Goal: Task Accomplishment & Management: Manage account settings

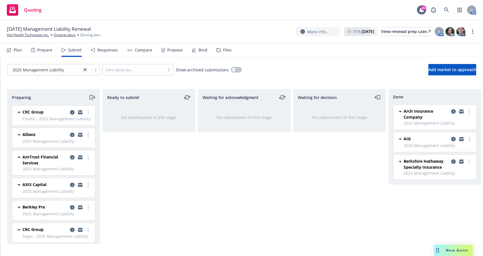
click at [249, 180] on div "Waiting for acknowledgment No submissions in this stage" at bounding box center [244, 166] width 93 height 155
click at [3, 181] on div "Preparing CRC Group Chubb - 2025 Management Liability Saturday, May 3, 2025 at …" at bounding box center [241, 169] width 483 height 160
click at [200, 176] on div "Waiting for acknowledgment No submissions in this stage" at bounding box center [244, 166] width 93 height 155
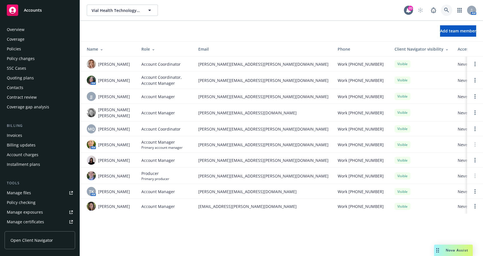
click at [449, 9] on icon at bounding box center [446, 10] width 5 height 5
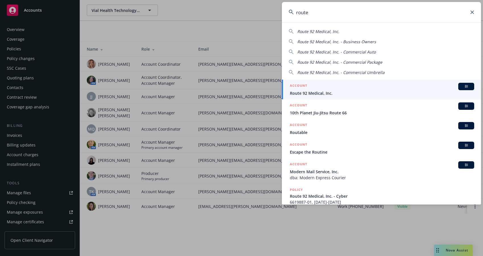
type input "route"
click at [308, 92] on span "Route 92 Medical, Inc." at bounding box center [382, 93] width 184 height 6
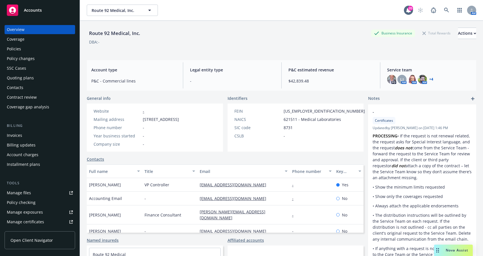
click at [17, 48] on div "Policies" at bounding box center [14, 48] width 14 height 9
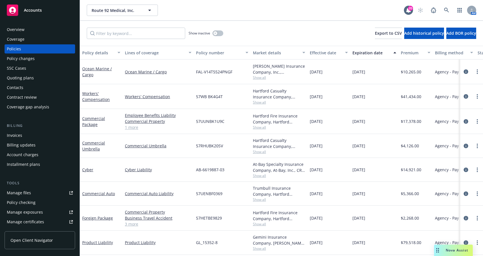
click at [19, 80] on div "Quoting plans" at bounding box center [20, 77] width 27 height 9
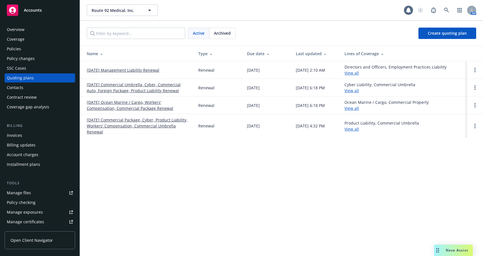
click at [119, 71] on link "10/01/25 Management Liability Renewal" at bounding box center [123, 70] width 73 height 6
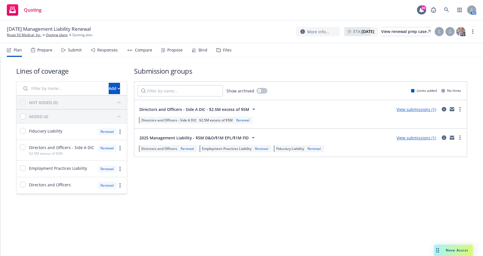
click at [193, 110] on span "Directors and Officers - Side A DIC - $2.5M excess of $5M" at bounding box center [194, 109] width 110 height 6
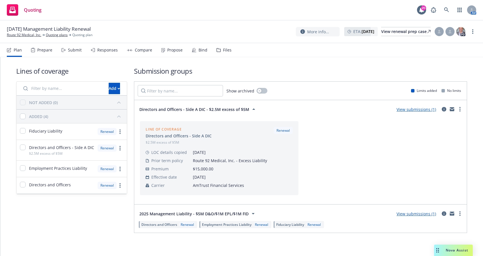
click at [193, 110] on span "Directors and Officers - Side A DIC - $2.5M excess of $5M" at bounding box center [194, 109] width 110 height 6
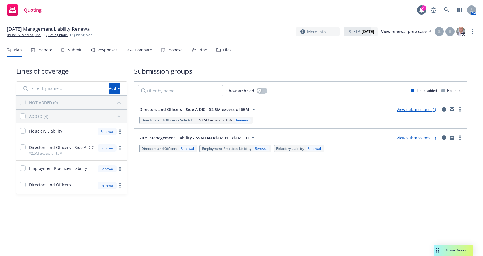
click at [400, 107] on link "View submissions (1)" at bounding box center [416, 109] width 40 height 5
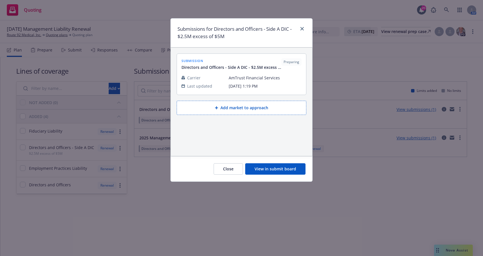
click at [268, 168] on button "View in submit board" at bounding box center [275, 168] width 60 height 11
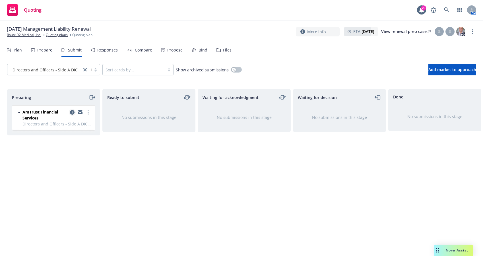
click at [71, 112] on icon "copy logging email" at bounding box center [72, 112] width 5 height 5
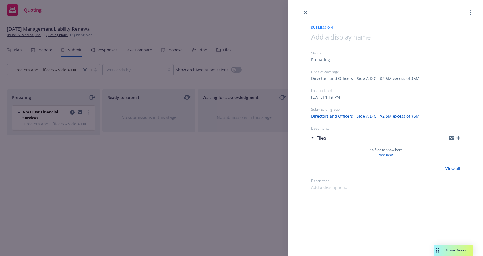
click at [458, 139] on icon "button" at bounding box center [458, 138] width 4 height 4
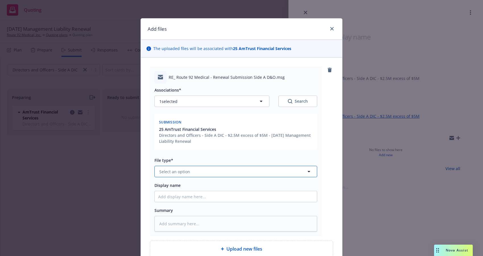
click at [187, 173] on button "Select an option" at bounding box center [235, 171] width 163 height 11
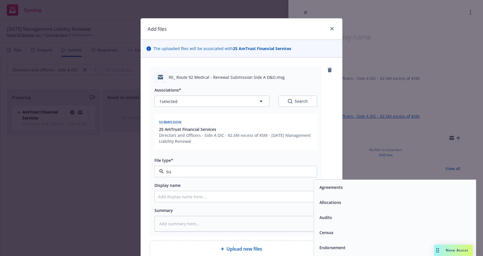
type input "sub"
click at [318, 200] on div "Submission" at bounding box center [330, 202] width 24 height 6
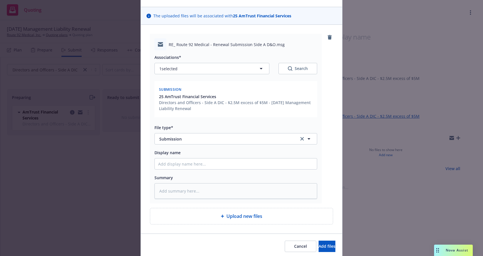
scroll to position [53, 0]
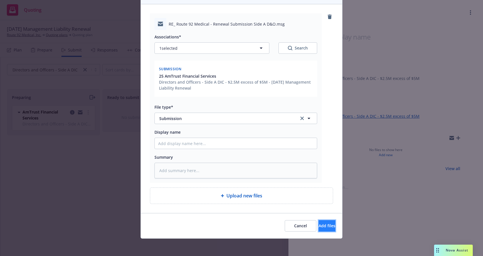
click at [318, 226] on span "Add files" at bounding box center [326, 225] width 17 height 5
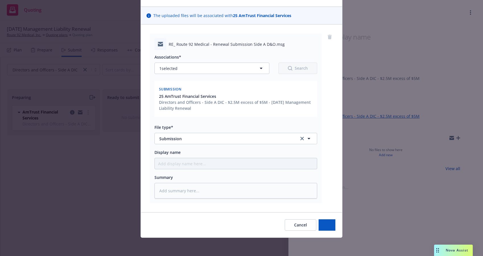
scroll to position [32, 0]
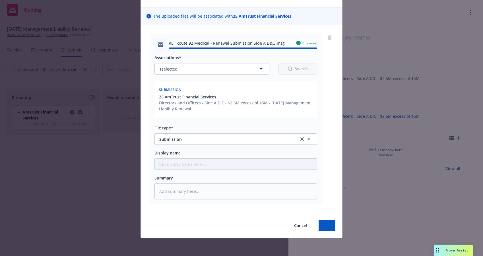
type textarea "x"
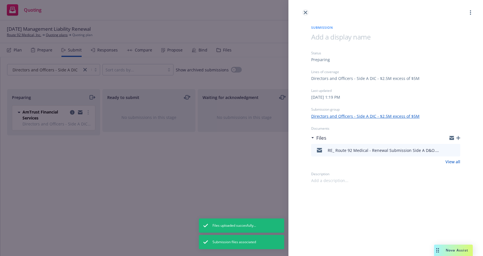
click at [306, 13] on icon "close" at bounding box center [305, 12] width 3 height 3
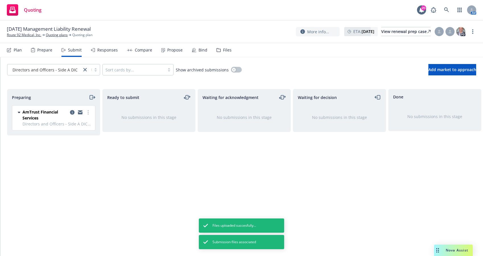
drag, startPoint x: 316, startPoint y: 208, endPoint x: 320, endPoint y: 206, distance: 4.3
click at [320, 206] on div "Waiting for decision No submissions in this stage" at bounding box center [339, 166] width 93 height 155
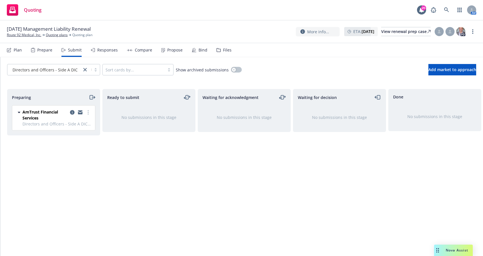
click at [183, 200] on div "Ready to submit No submissions in this stage" at bounding box center [148, 166] width 93 height 155
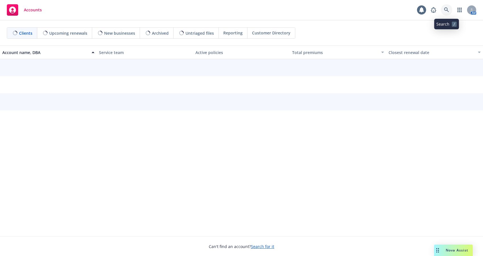
click at [446, 9] on icon at bounding box center [446, 9] width 5 height 5
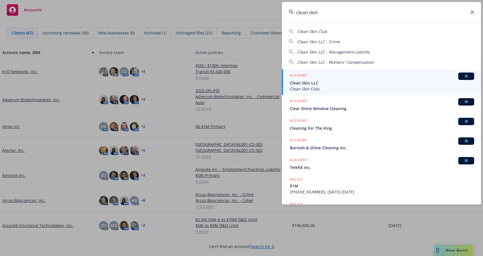
type input "clean skin"
click at [309, 81] on span "Clean Skin LLC" at bounding box center [382, 83] width 184 height 6
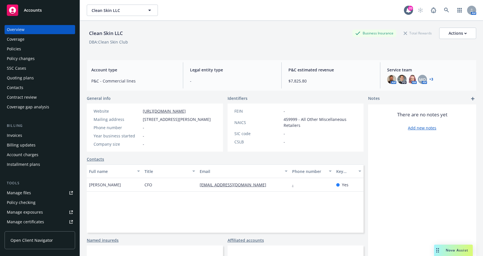
click at [9, 48] on div "Policies" at bounding box center [14, 48] width 14 height 9
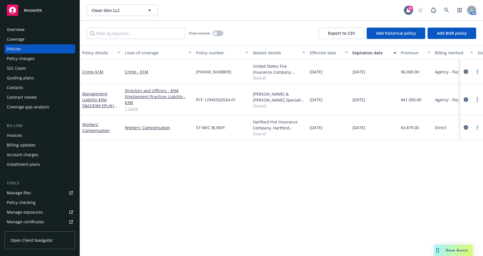
click at [28, 78] on div "Quoting plans" at bounding box center [20, 77] width 27 height 9
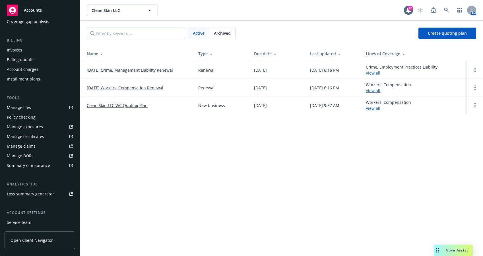
scroll to position [124, 0]
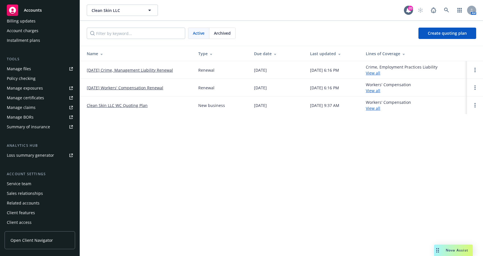
click at [24, 183] on div "Service team" at bounding box center [19, 183] width 24 height 9
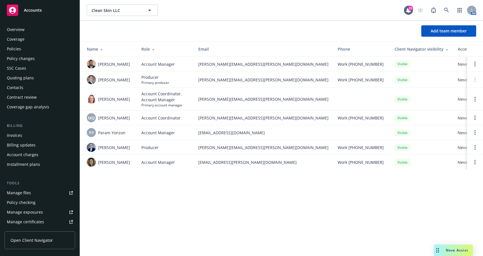
click at [19, 79] on div "Quoting plans" at bounding box center [20, 77] width 27 height 9
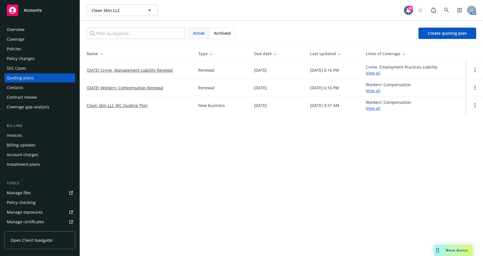
click at [11, 76] on div "Quoting plans" at bounding box center [20, 77] width 27 height 9
click at [11, 77] on div "Quoting plans" at bounding box center [20, 77] width 27 height 9
click at [15, 78] on div "Quoting plans" at bounding box center [20, 77] width 27 height 9
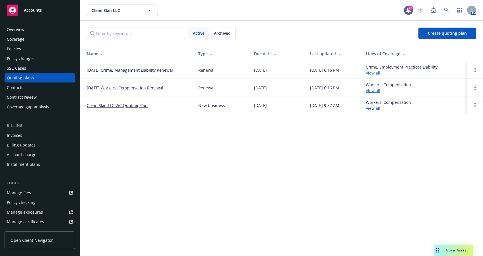
click at [122, 69] on link "[DATE] Crime, Management Liability Renewal" at bounding box center [130, 70] width 86 height 6
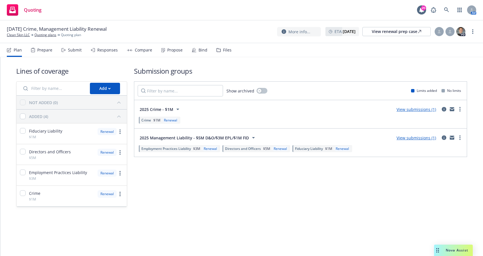
click at [429, 137] on link "View submissions (1)" at bounding box center [416, 137] width 40 height 5
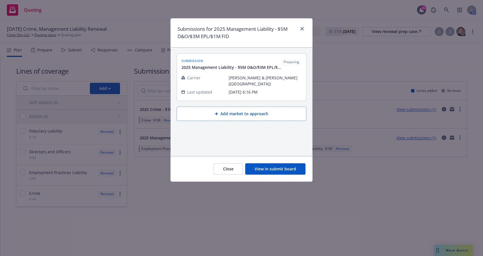
click at [388, 194] on div "Submissions for 2025 Management Liability - $5M D&O/$3M EPL/$1M FID submission …" at bounding box center [241, 128] width 483 height 256
click at [268, 169] on button "View in submit board" at bounding box center [275, 168] width 60 height 11
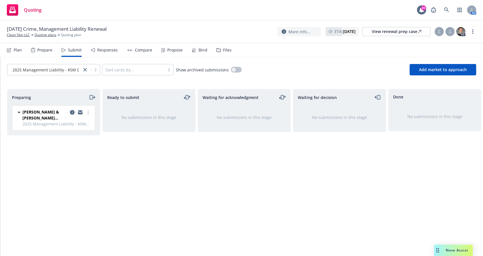
click at [71, 111] on icon "copy logging email" at bounding box center [72, 112] width 5 height 5
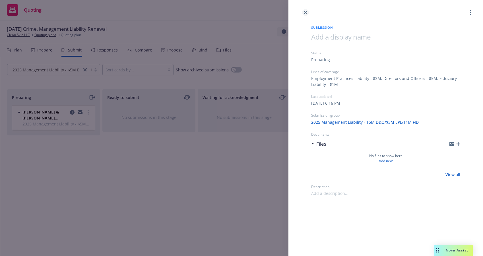
click at [306, 13] on icon "close" at bounding box center [305, 12] width 3 height 3
